Goal: Task Accomplishment & Management: Use online tool/utility

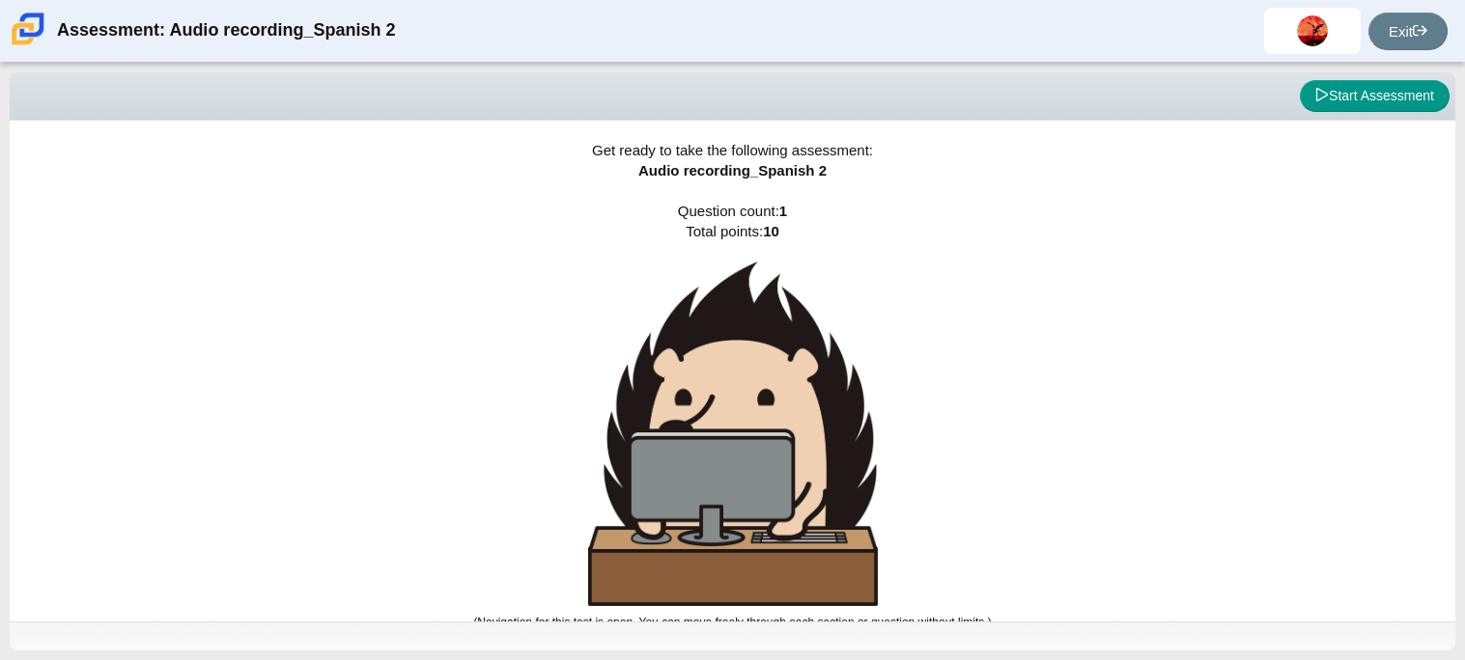
scroll to position [11, 0]
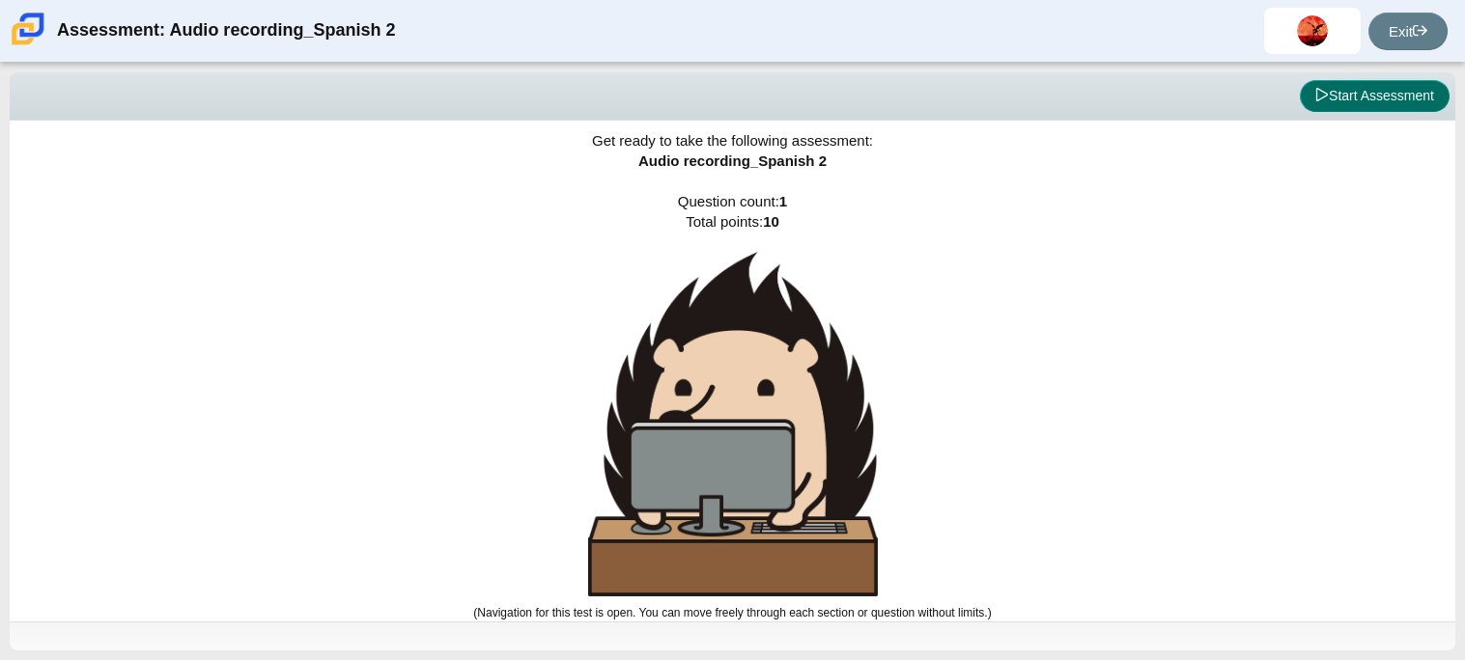
click at [1359, 99] on button "Start Assessment" at bounding box center [1375, 96] width 150 height 33
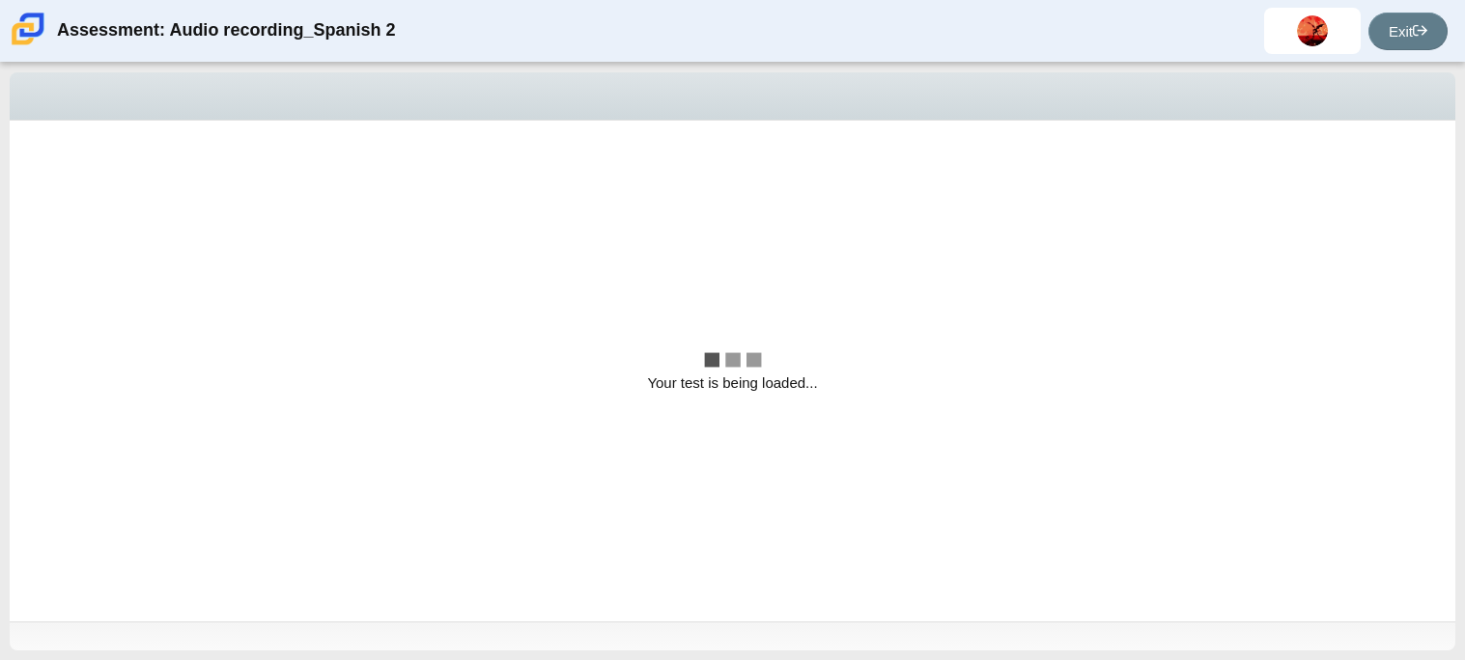
scroll to position [0, 0]
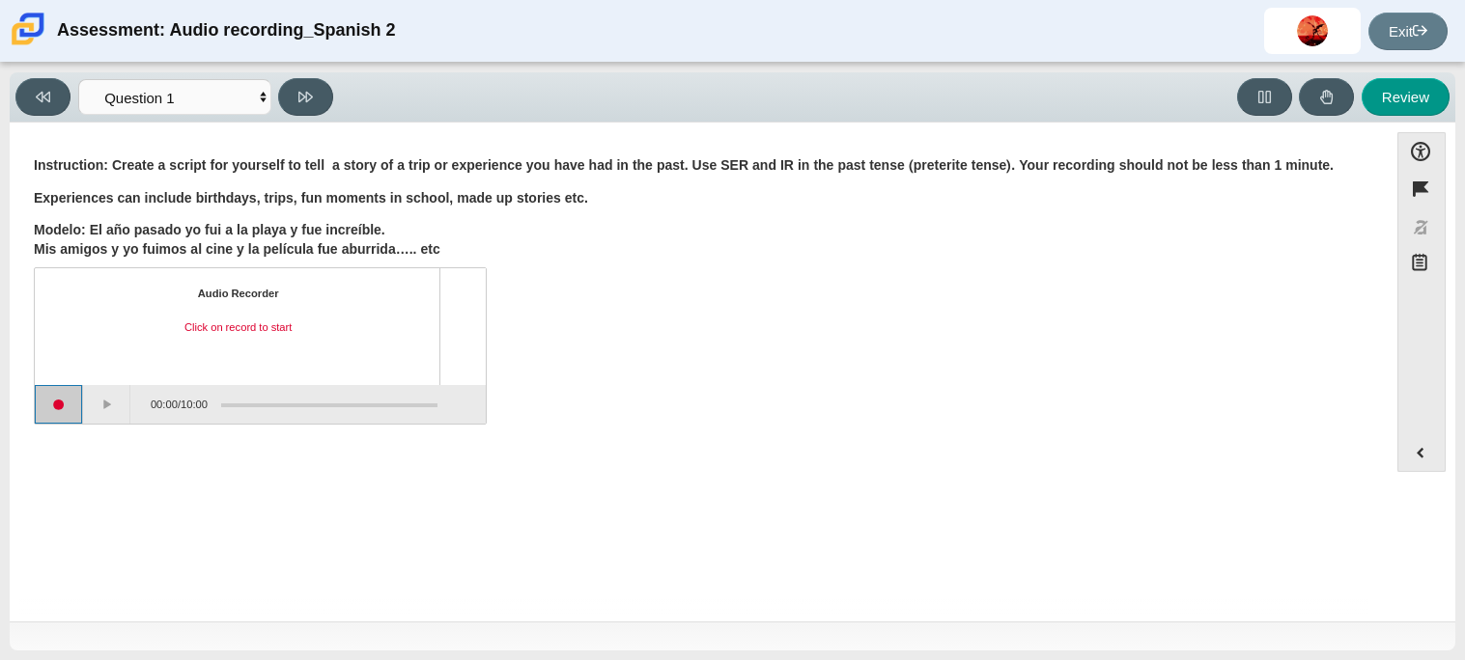
click at [64, 397] on button "Start recording" at bounding box center [59, 404] width 48 height 39
click at [64, 397] on button "Stop recording" at bounding box center [60, 404] width 50 height 39
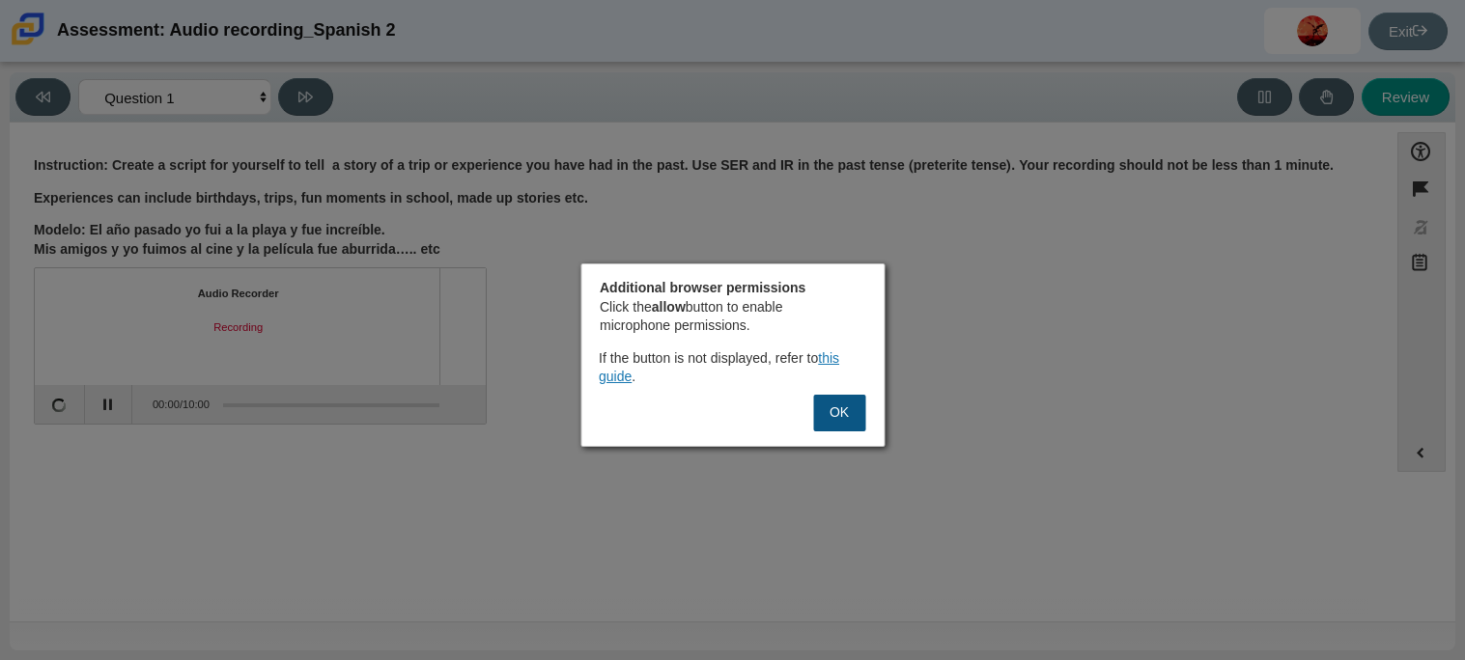
click at [839, 410] on button "OK" at bounding box center [839, 413] width 52 height 37
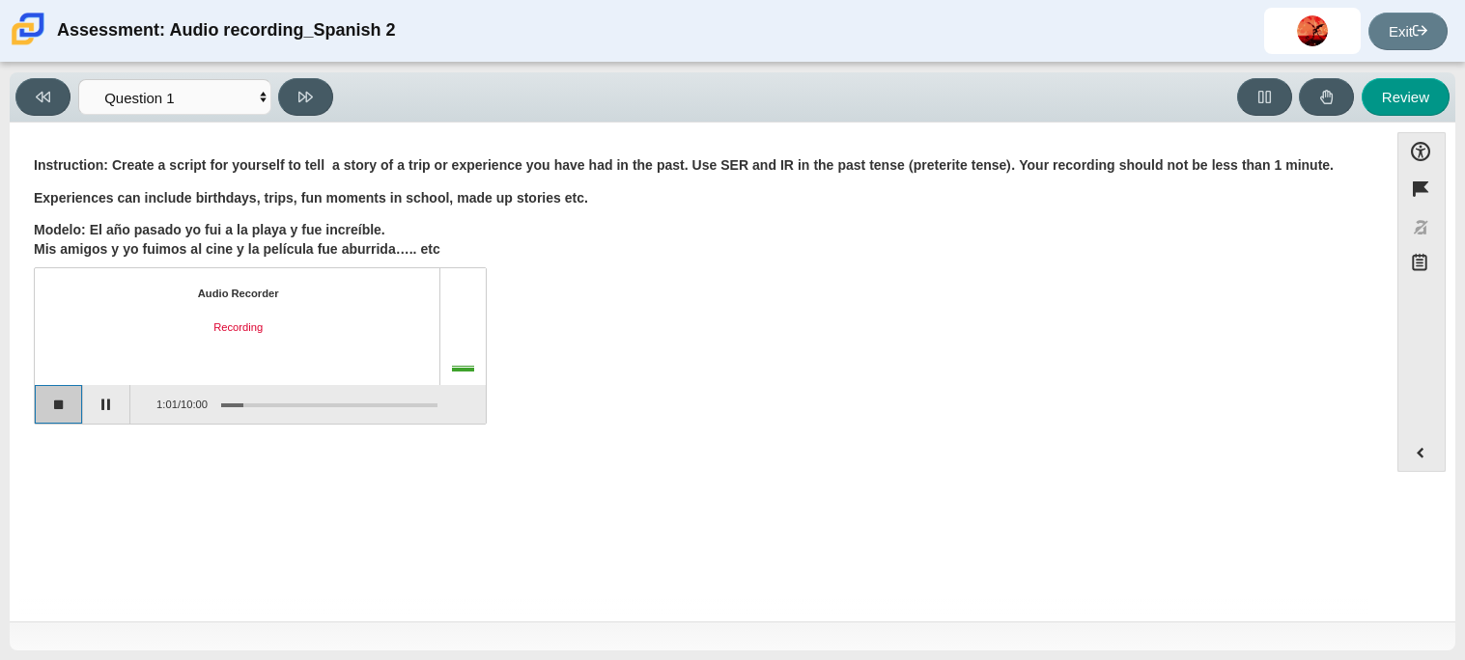
click at [74, 411] on button "Stop recording" at bounding box center [59, 404] width 48 height 39
click at [1383, 110] on button "Review" at bounding box center [1405, 97] width 88 height 38
select select "review"
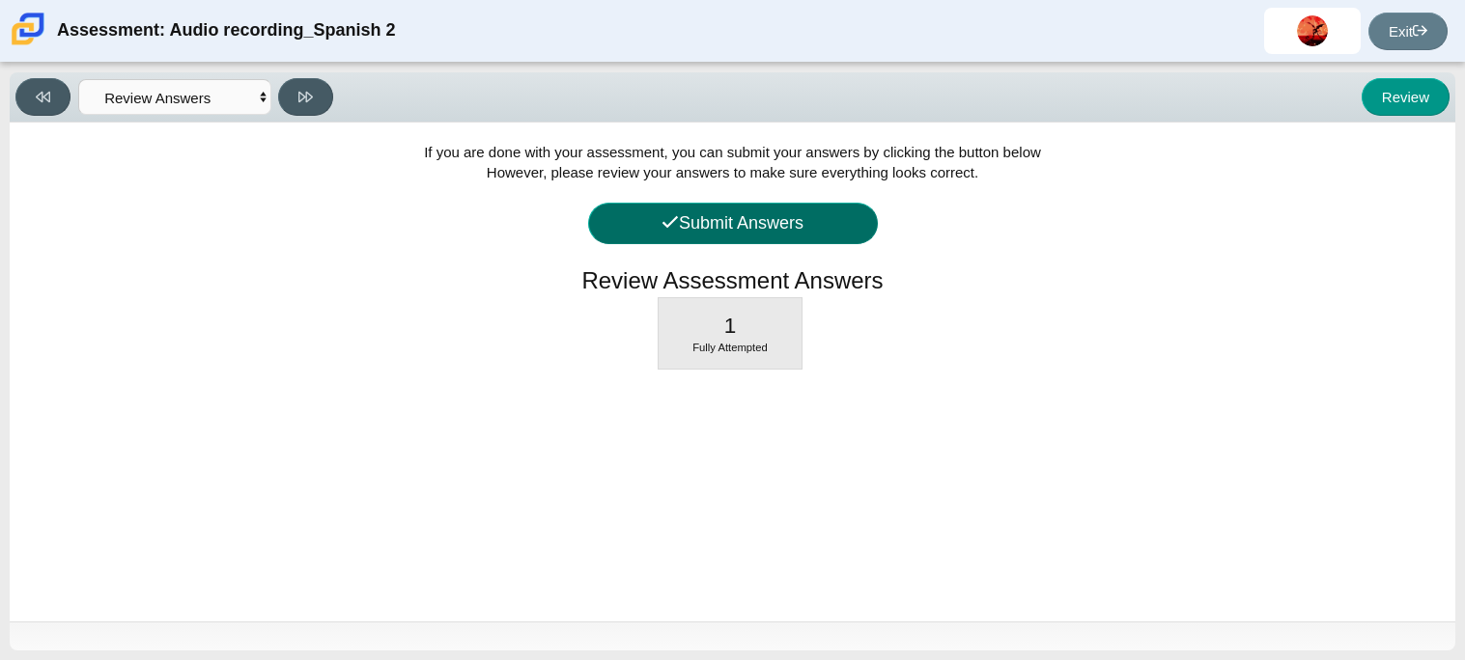
click at [740, 231] on button "Submit Answers" at bounding box center [733, 224] width 290 height 42
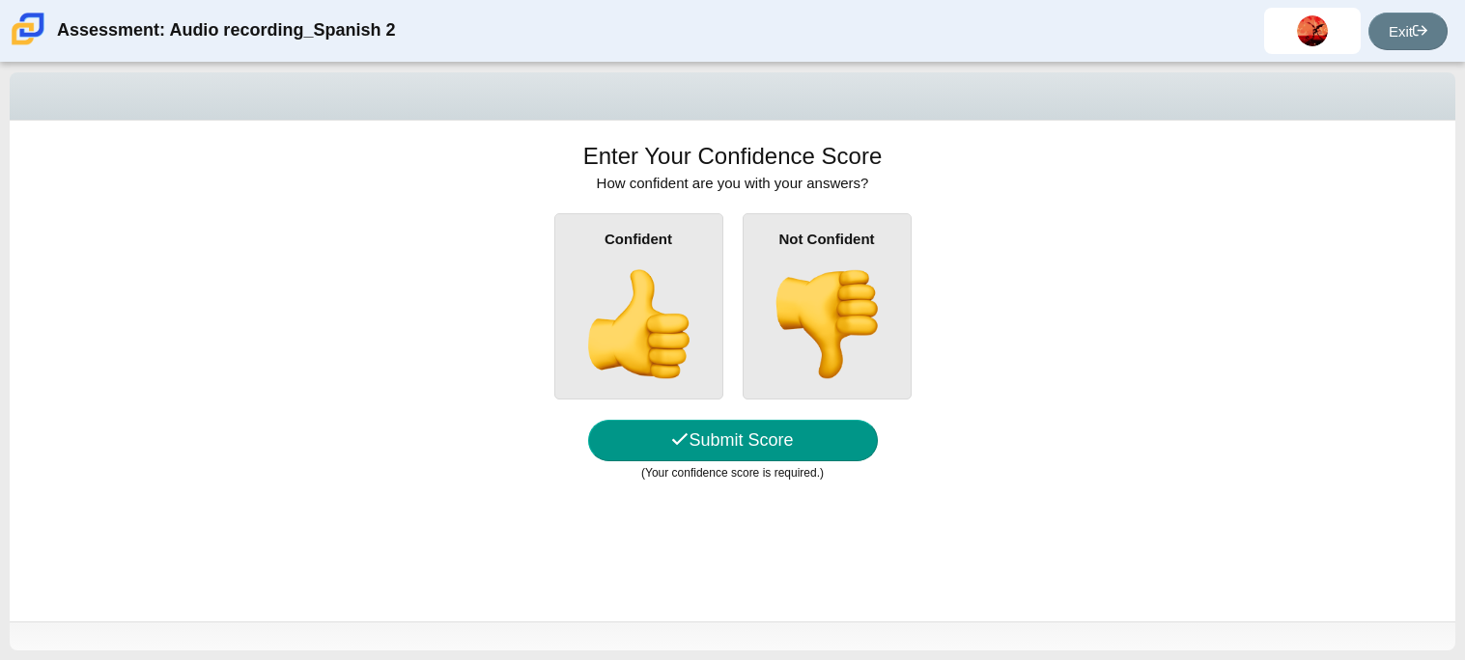
click at [834, 285] on img at bounding box center [826, 324] width 110 height 110
click at [0, 0] on input "Not Confident" at bounding box center [0, 0] width 0 height 0
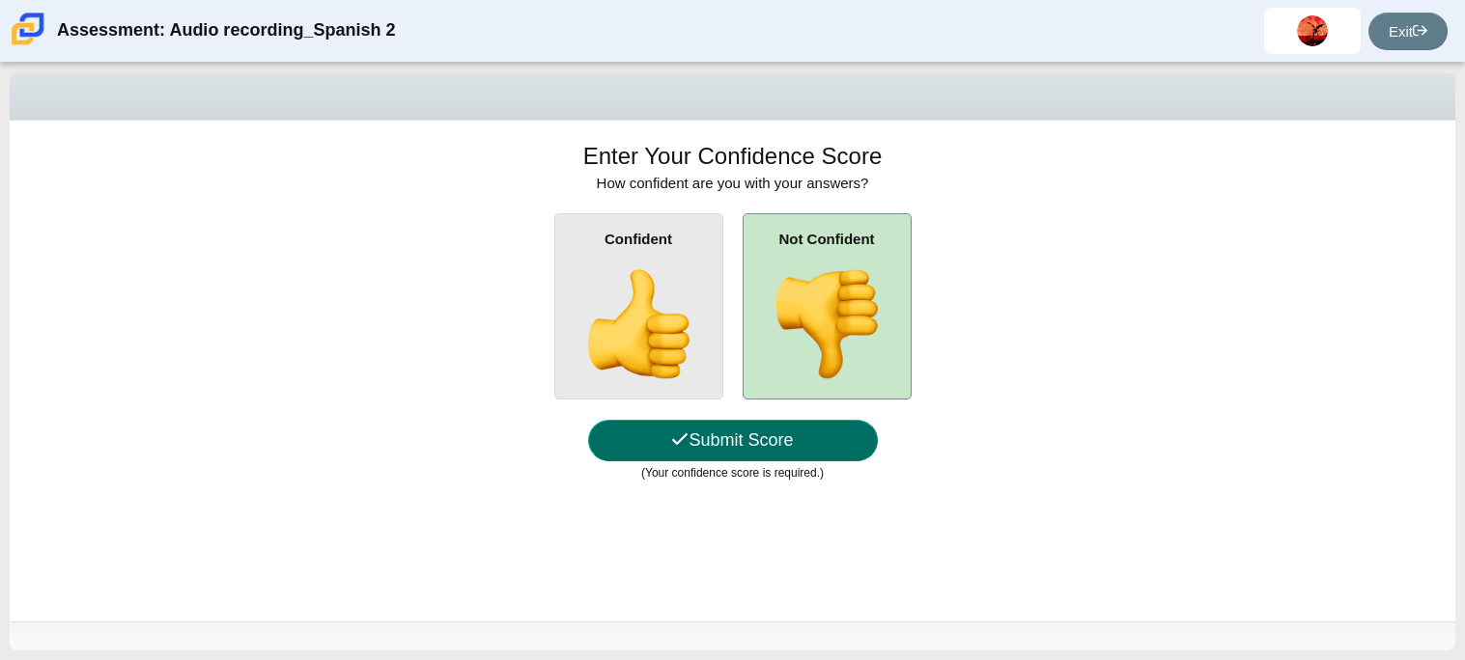
click at [809, 437] on button "Submit Score" at bounding box center [733, 441] width 290 height 42
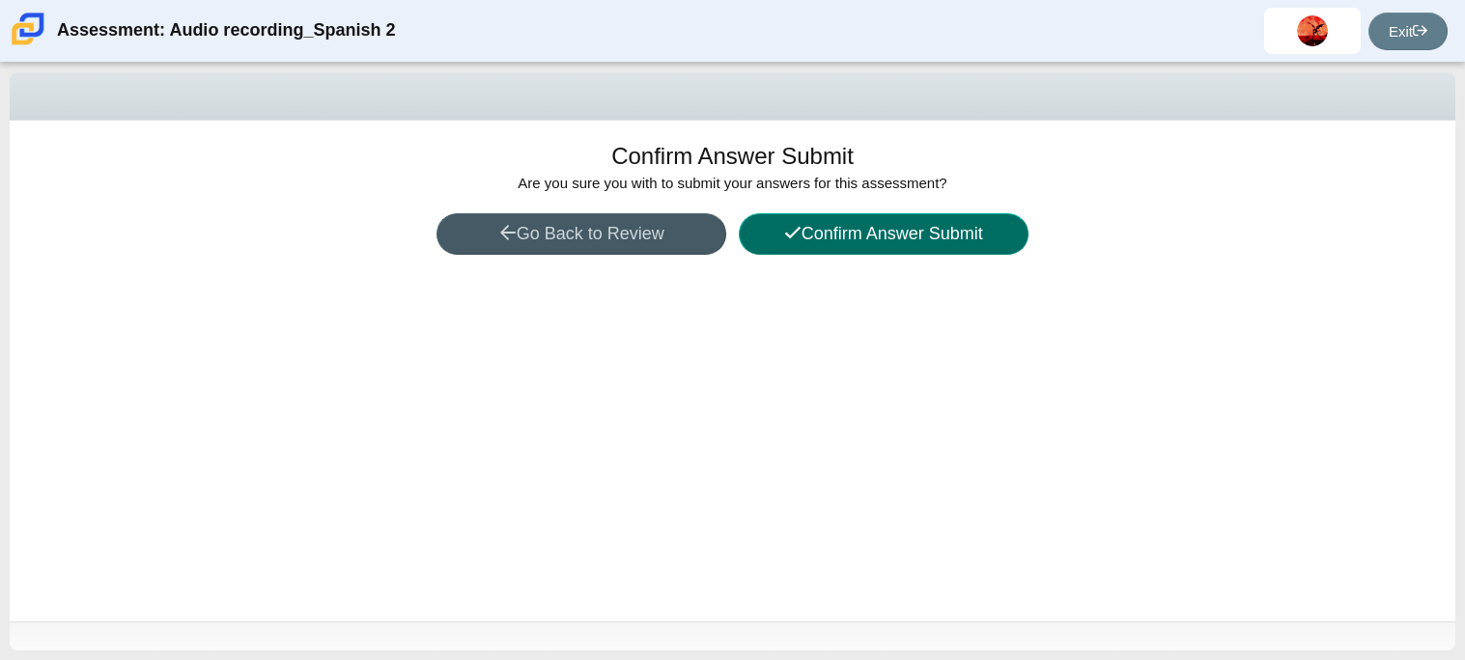
click at [786, 244] on button "Confirm Answer Submit" at bounding box center [884, 234] width 290 height 42
